Goal: Complete application form

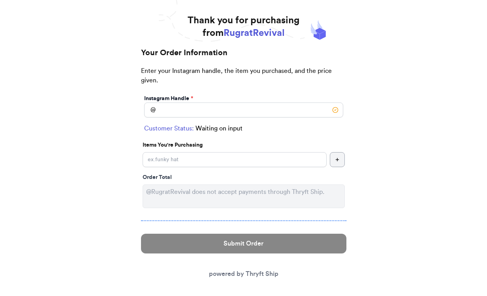
scroll to position [39, 0]
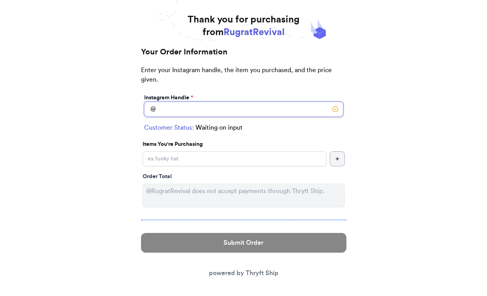
click at [229, 114] on input "Instagram Handle *" at bounding box center [243, 109] width 199 height 15
type input "gcfdvni"
select select "GA"
type input "Riverdale"
type input "30274"
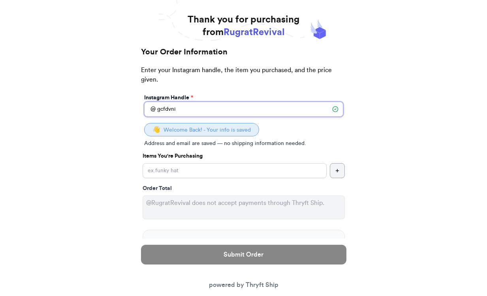
type input "gcfdvni"
click at [208, 174] on input "Yes, start an open bag for this order" at bounding box center [234, 170] width 184 height 15
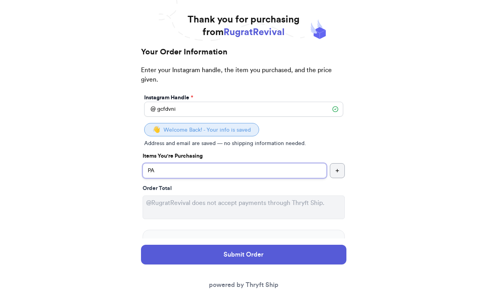
type input "P"
type input "paw patrol set and z dress"
click at [335, 172] on icon "button" at bounding box center [337, 171] width 5 height 5
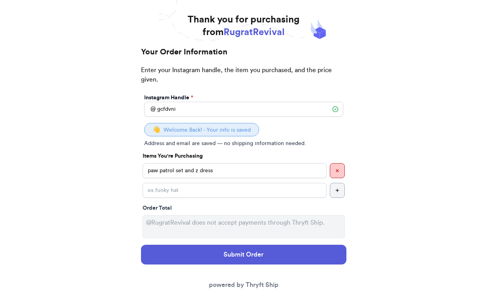
click at [340, 174] on button "button" at bounding box center [337, 170] width 15 height 15
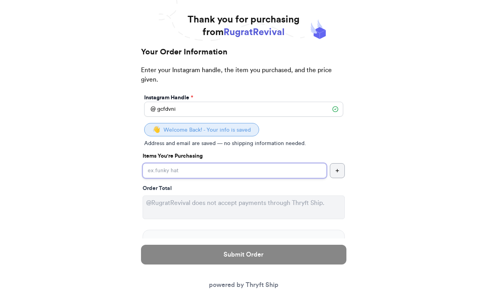
click at [292, 172] on input "Yes, start an open bag for this order" at bounding box center [234, 170] width 184 height 15
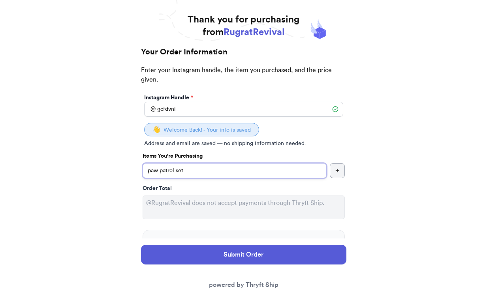
type input "paw patrol set"
click at [336, 169] on icon "button" at bounding box center [337, 171] width 5 height 5
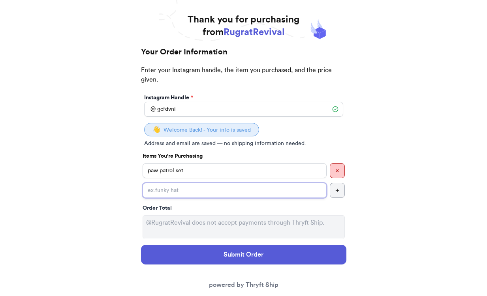
click at [241, 195] on input "Yes, start an open bag for this order" at bounding box center [234, 190] width 184 height 15
type input "z dress"
